Goal: Use online tool/utility

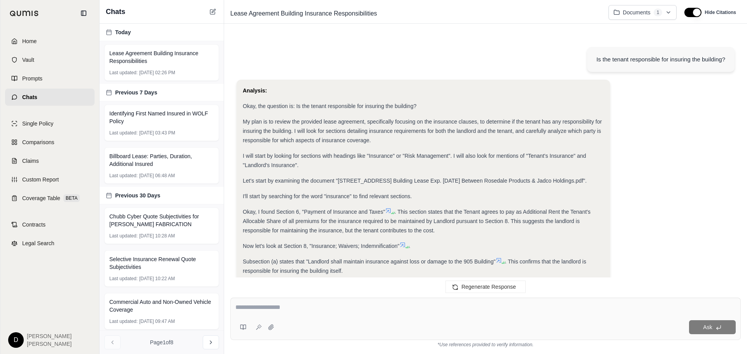
scroll to position [189, 0]
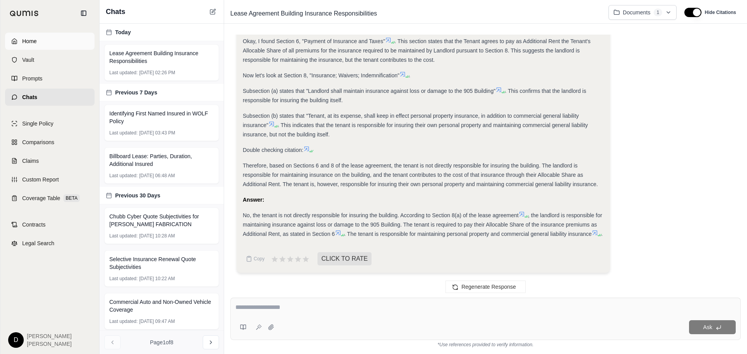
click at [28, 43] on span "Home" at bounding box center [29, 41] width 14 height 8
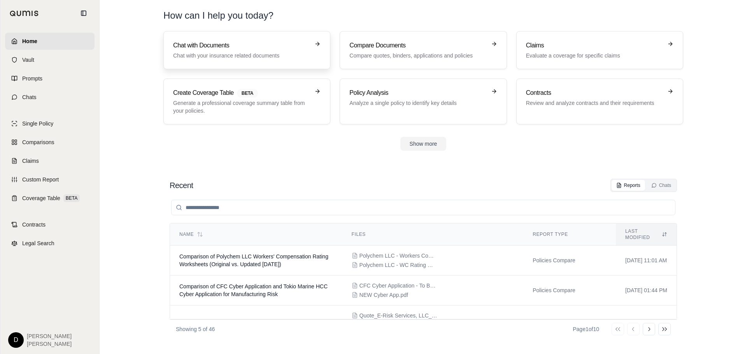
click at [212, 46] on h3 "Chat with Documents" at bounding box center [241, 45] width 137 height 9
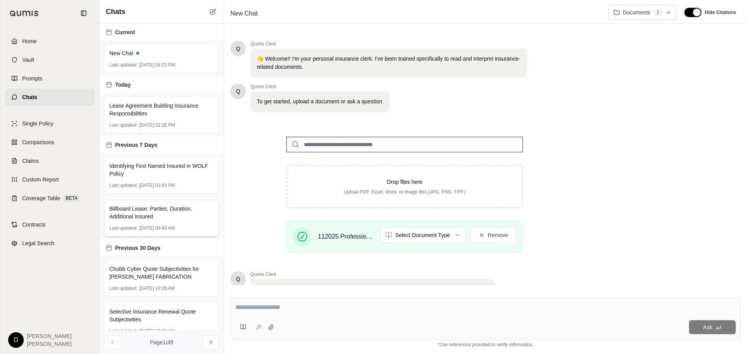
scroll to position [67, 0]
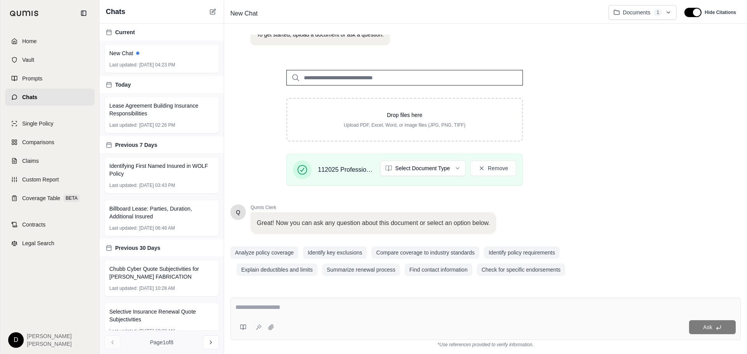
click at [257, 309] on textarea at bounding box center [485, 307] width 500 height 9
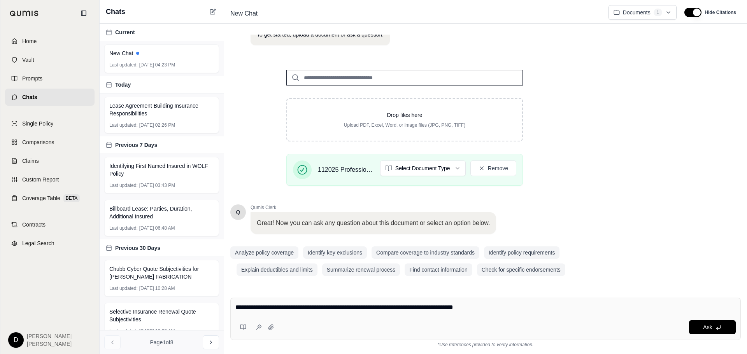
type textarea "**********"
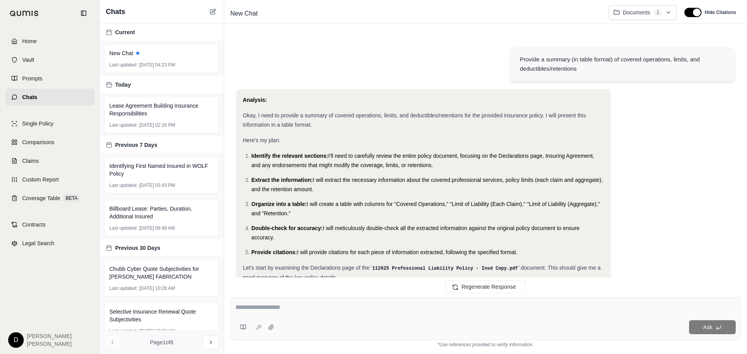
scroll to position [350, 0]
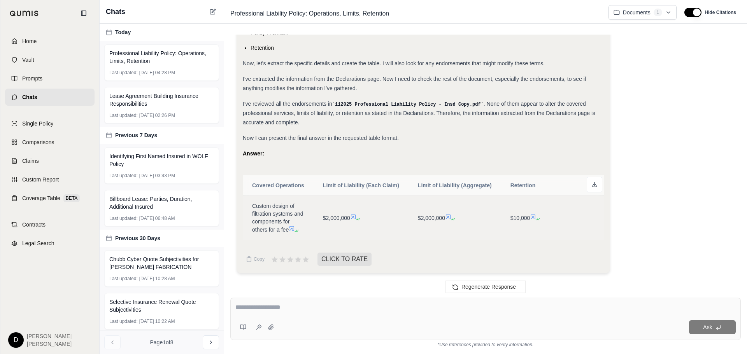
click at [356, 214] on icon at bounding box center [353, 217] width 6 height 6
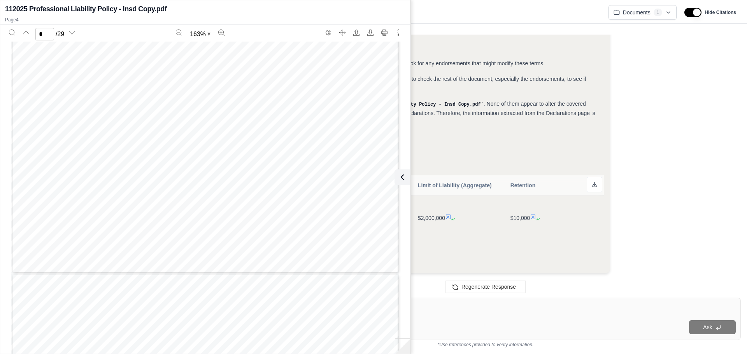
scroll to position [1778, 0]
type input "*"
click at [422, 311] on textarea at bounding box center [485, 307] width 500 height 9
click at [420, 311] on textarea at bounding box center [485, 307] width 500 height 9
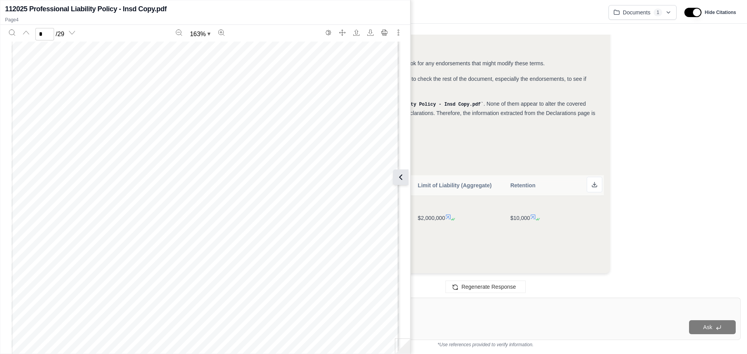
click at [399, 175] on icon at bounding box center [400, 177] width 9 height 9
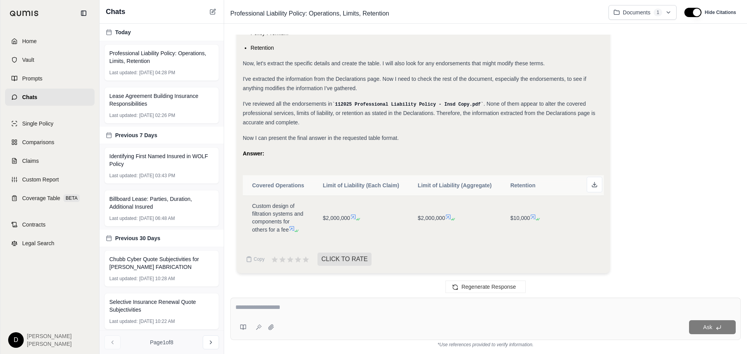
click at [291, 310] on textarea at bounding box center [485, 307] width 500 height 9
type textarea "**********"
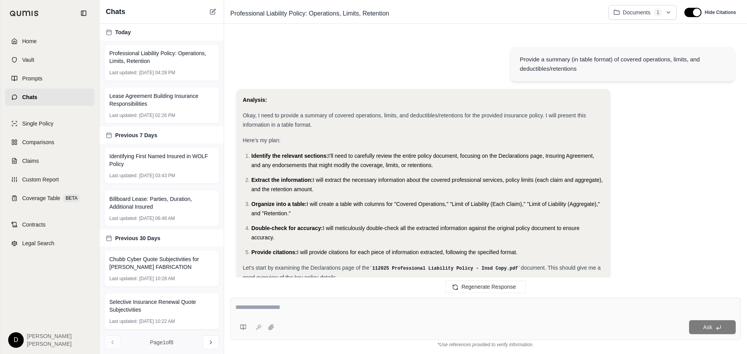
scroll to position [902, 0]
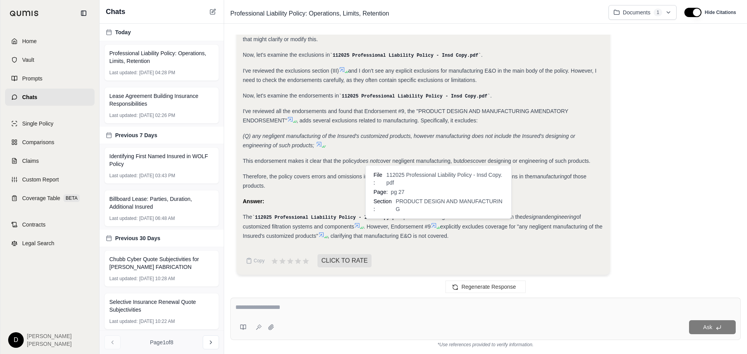
click at [436, 224] on icon at bounding box center [434, 225] width 6 height 6
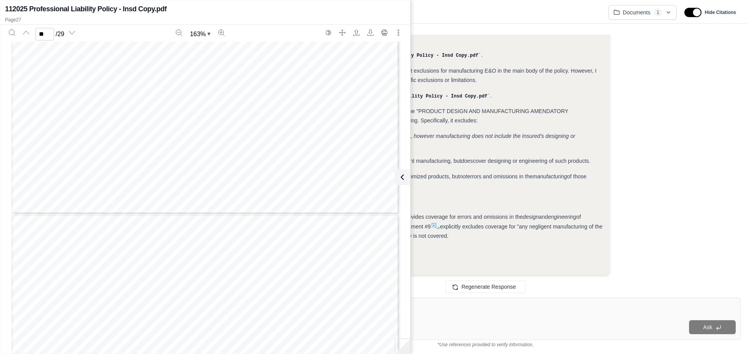
scroll to position [13475, 0]
type input "**"
